Goal: Navigation & Orientation: Go to known website

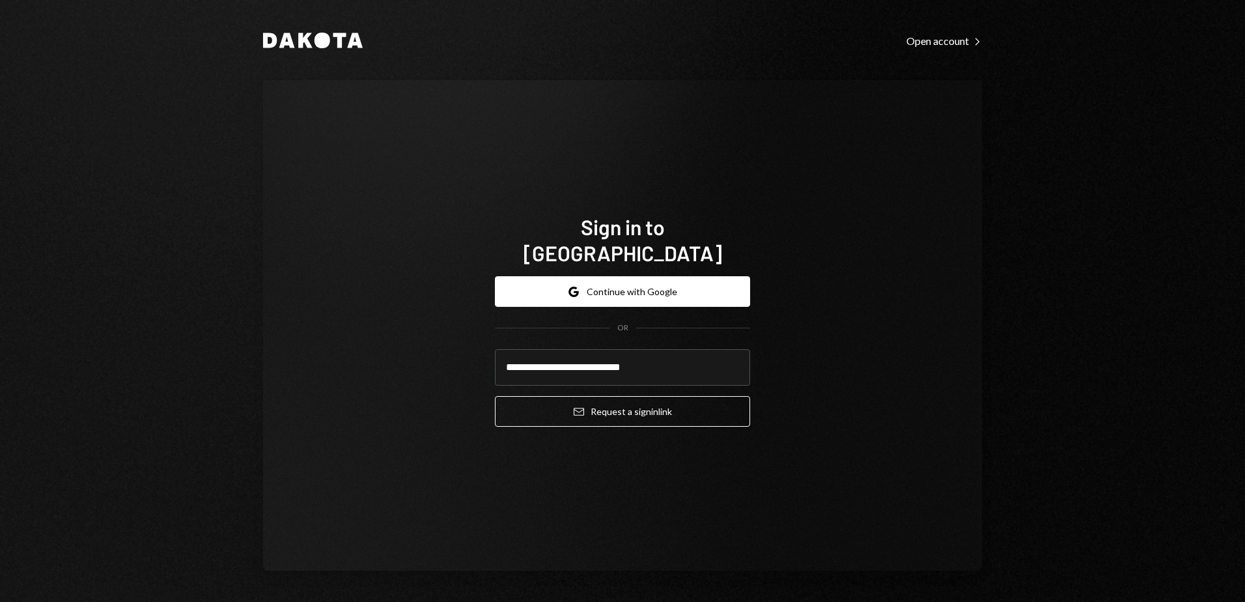
drag, startPoint x: 577, startPoint y: 350, endPoint x: 281, endPoint y: 342, distance: 297.0
click at [281, 342] on div "**********" at bounding box center [622, 325] width 719 height 490
type input "**********"
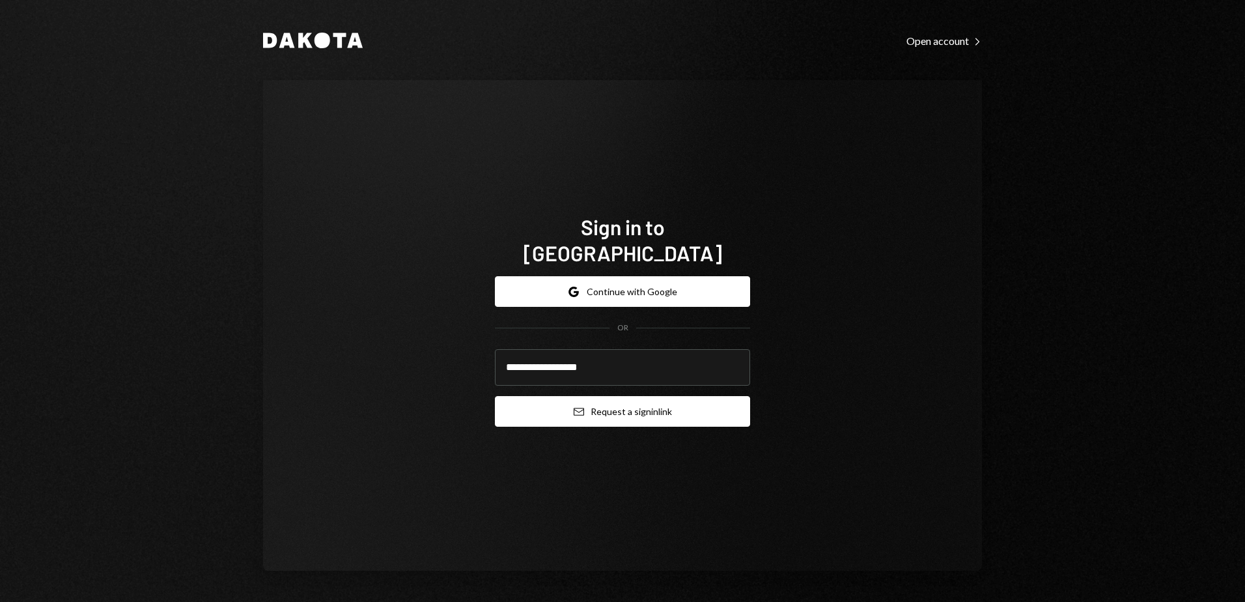
click at [648, 401] on button "Email Request a sign in link" at bounding box center [622, 411] width 255 height 31
